Goal: Obtain resource: Download file/media

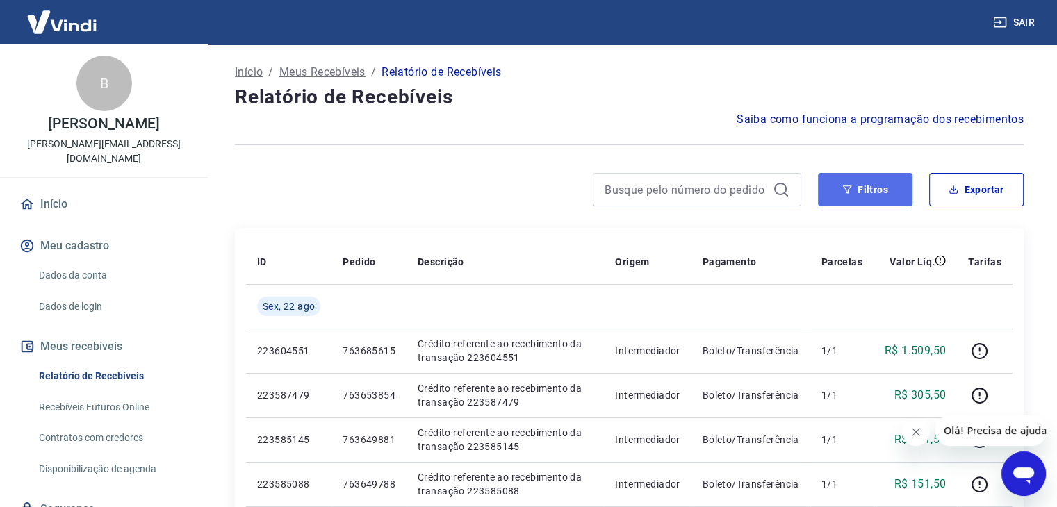
click at [847, 193] on icon "button" at bounding box center [847, 190] width 10 height 10
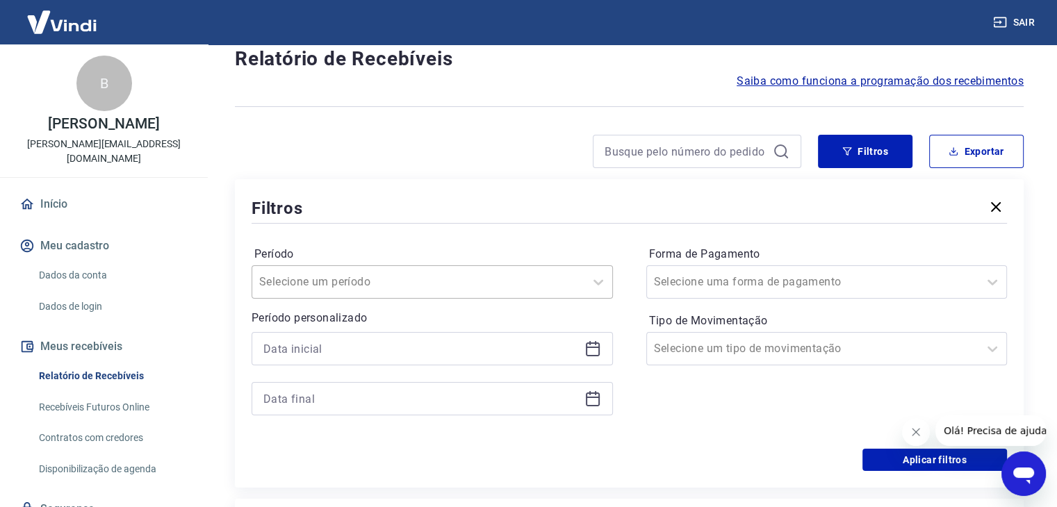
click at [400, 299] on div "Selecione um período" at bounding box center [432, 281] width 361 height 33
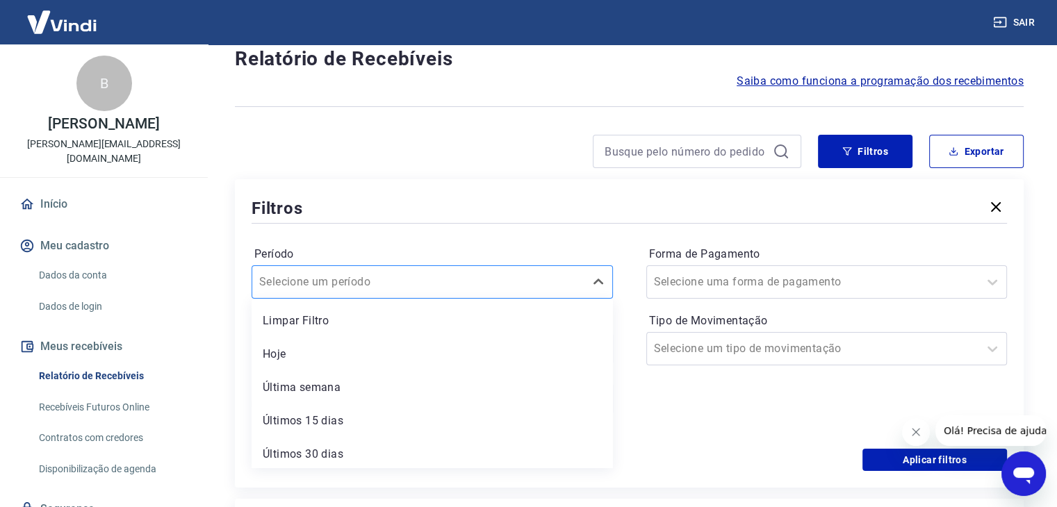
scroll to position [39, 0]
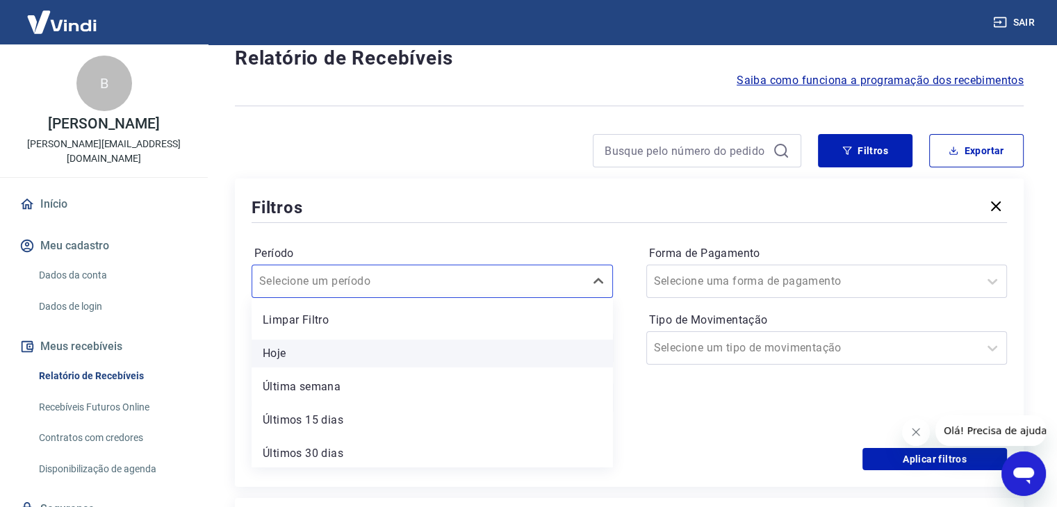
click at [366, 359] on div "Hoje" at bounding box center [432, 354] width 361 height 28
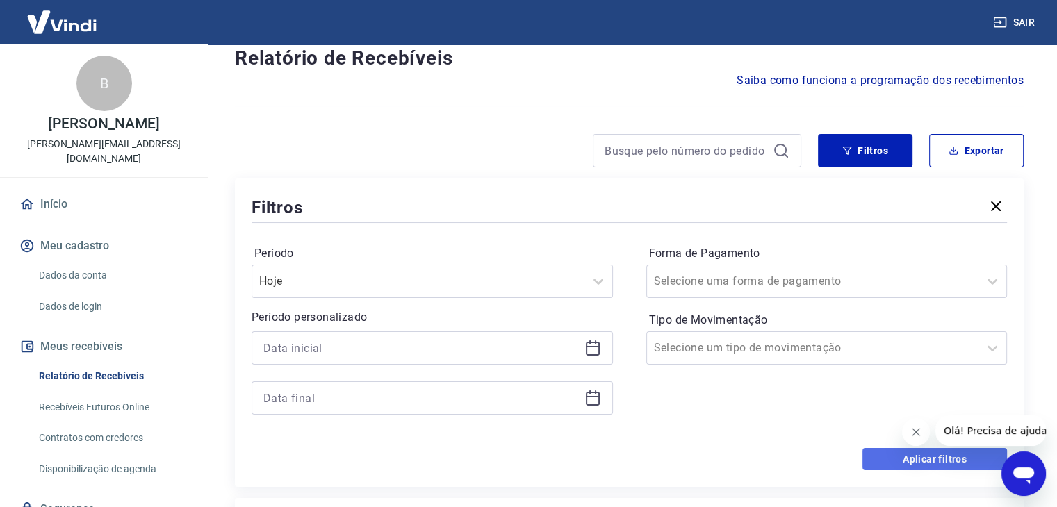
click at [884, 459] on button "Aplicar filtros" at bounding box center [934, 459] width 145 height 22
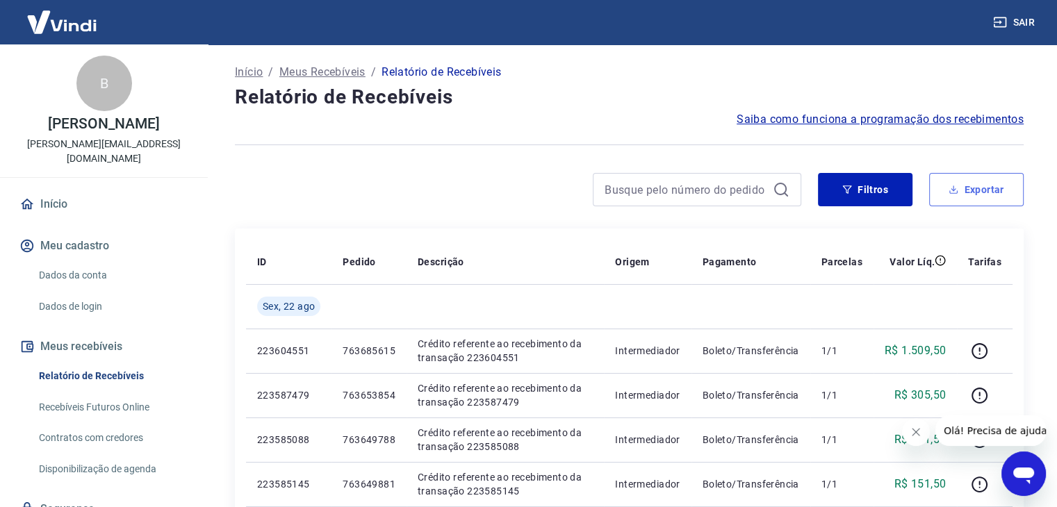
click at [998, 195] on button "Exportar" at bounding box center [976, 189] width 95 height 33
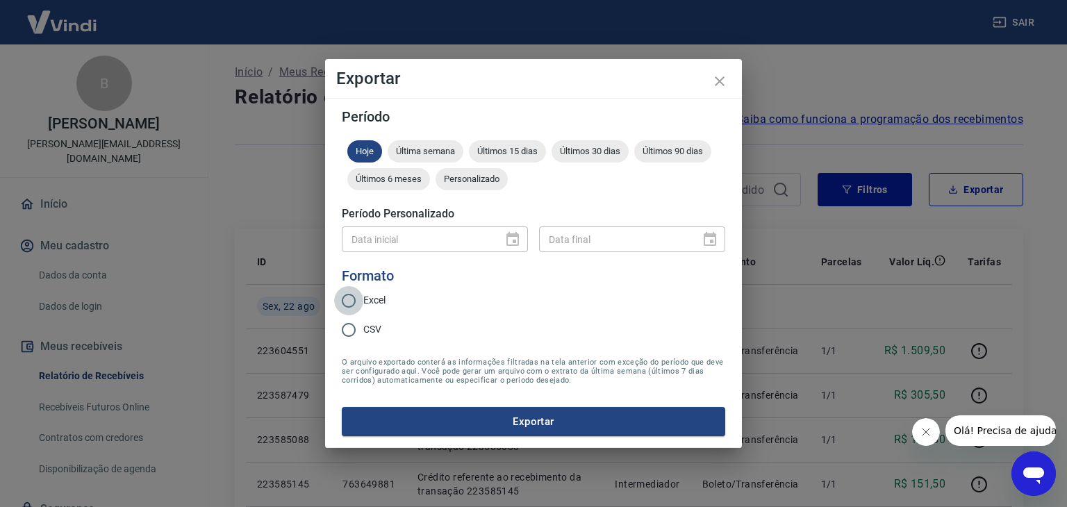
click at [345, 296] on input "Excel" at bounding box center [348, 300] width 29 height 29
radio input "true"
click at [453, 424] on button "Exportar" at bounding box center [534, 421] width 384 height 29
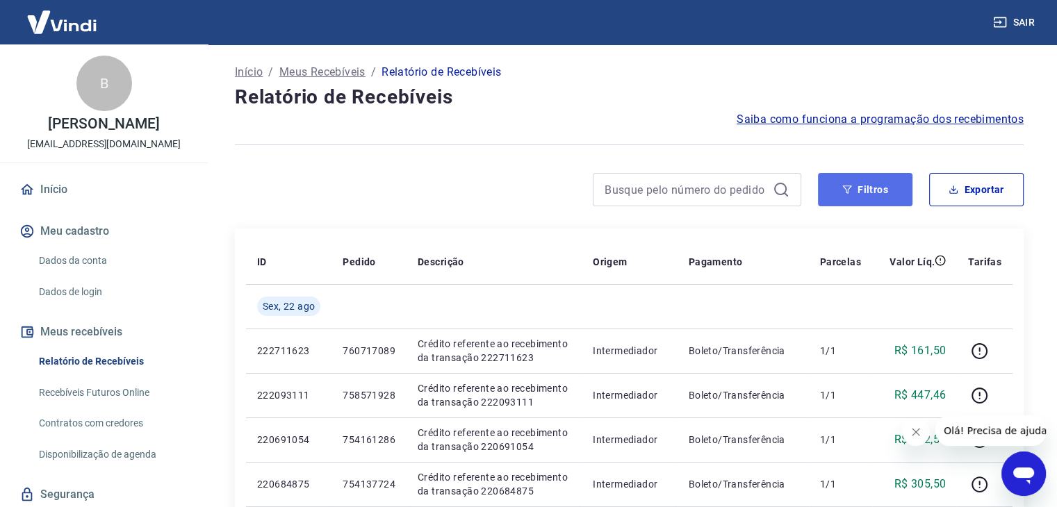
click at [881, 193] on button "Filtros" at bounding box center [865, 189] width 95 height 33
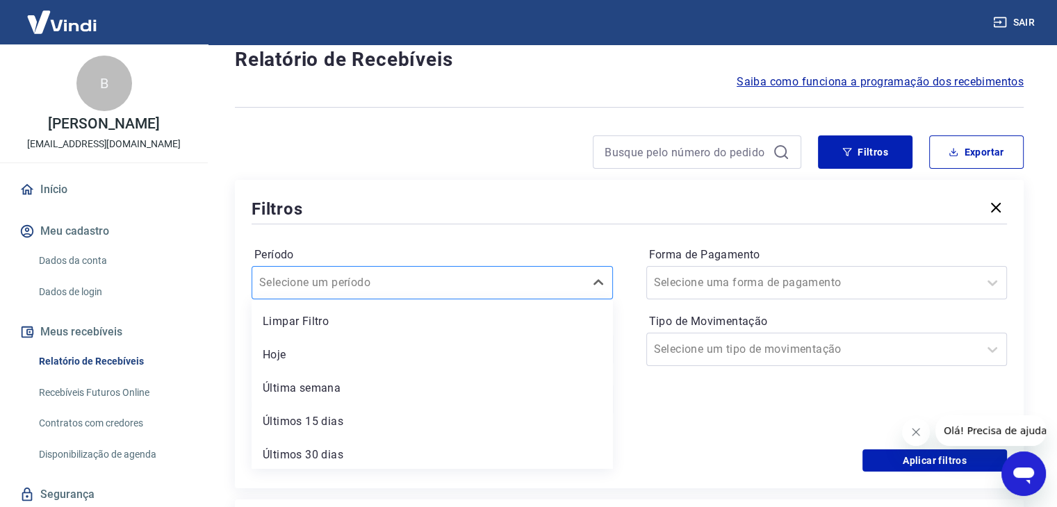
click at [370, 300] on div "option Limpar Filtro focused, 1 of 7. 7 results available. Use Up and Down to c…" at bounding box center [432, 282] width 361 height 33
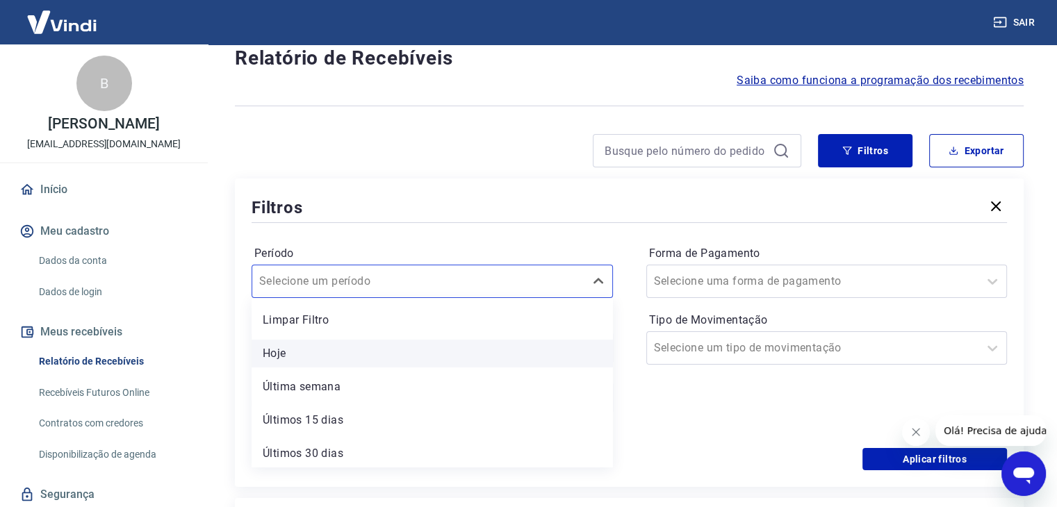
click at [318, 356] on div "Hoje" at bounding box center [432, 354] width 361 height 28
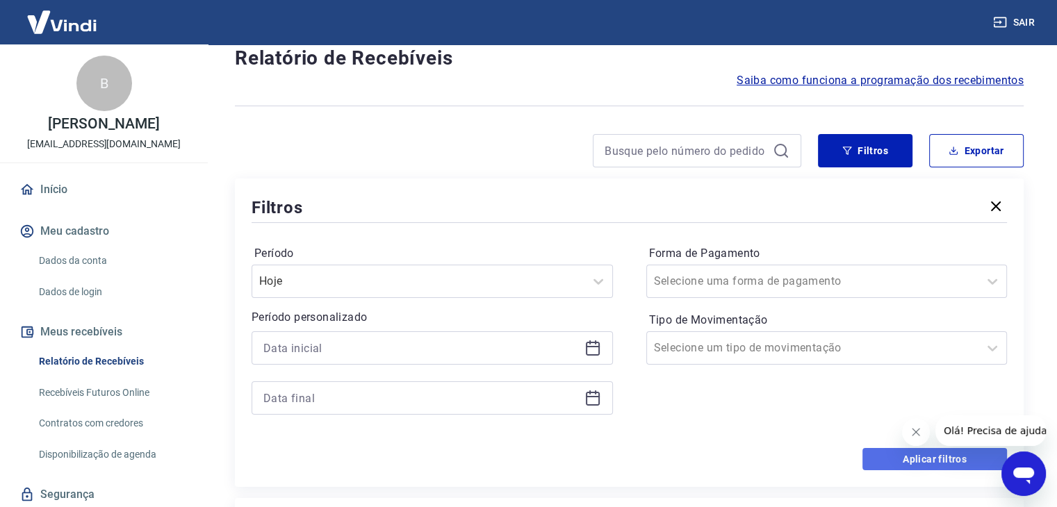
click at [912, 459] on button "Aplicar filtros" at bounding box center [934, 459] width 145 height 22
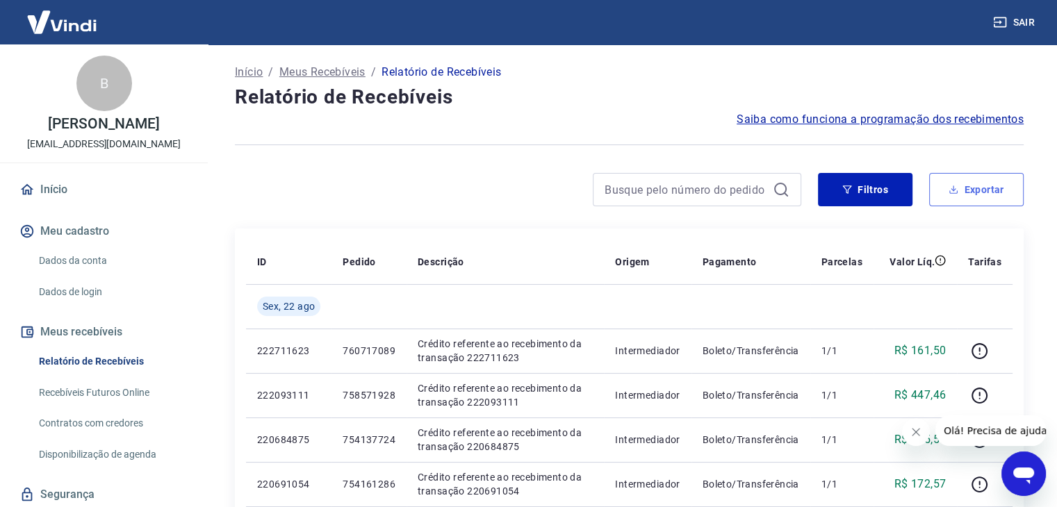
click at [987, 193] on button "Exportar" at bounding box center [976, 189] width 95 height 33
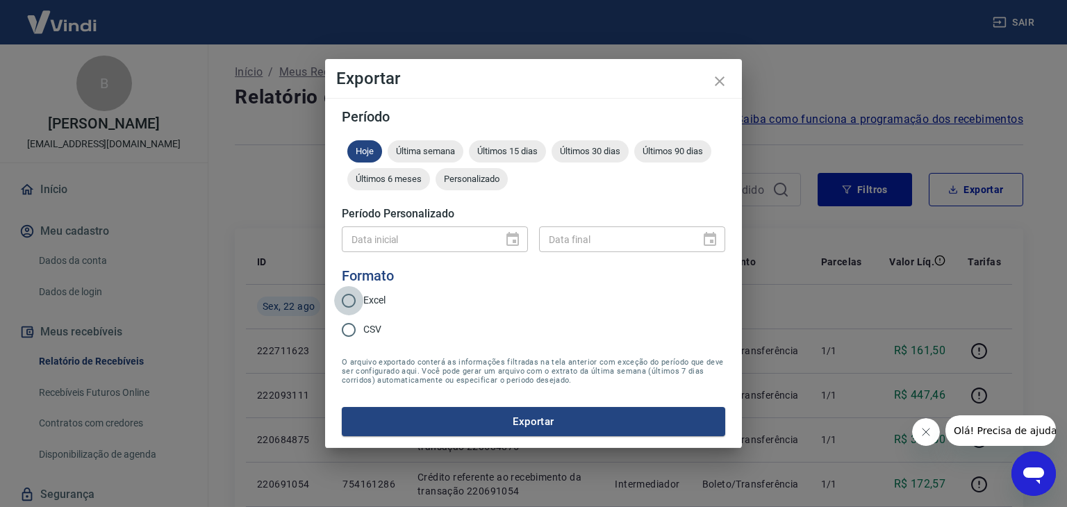
click at [353, 301] on input "Excel" at bounding box center [348, 300] width 29 height 29
radio input "true"
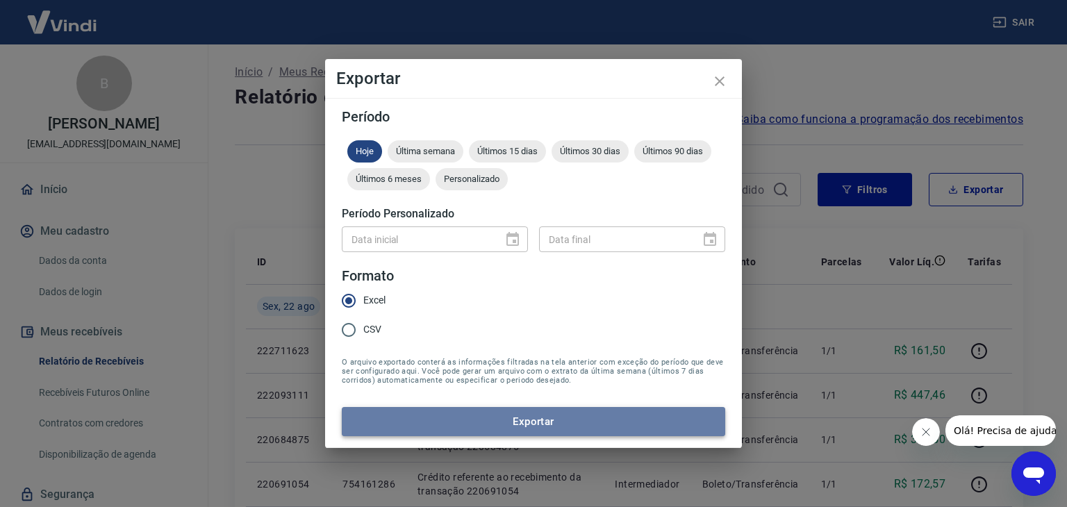
click at [550, 429] on button "Exportar" at bounding box center [534, 421] width 384 height 29
